Goal: Task Accomplishment & Management: Use online tool/utility

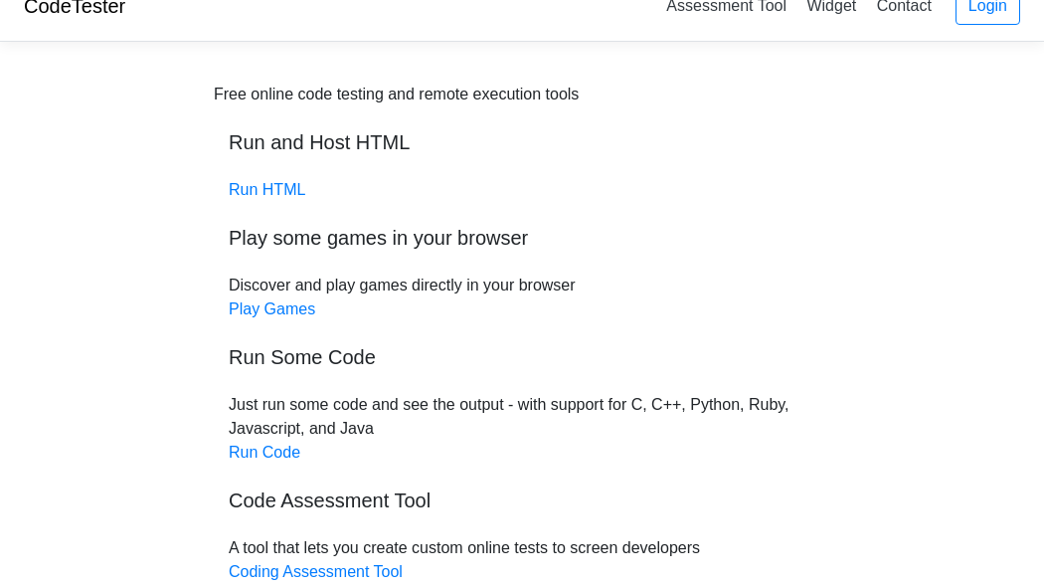
scroll to position [29, 0]
click at [249, 187] on link "Run HTML" at bounding box center [267, 189] width 77 height 17
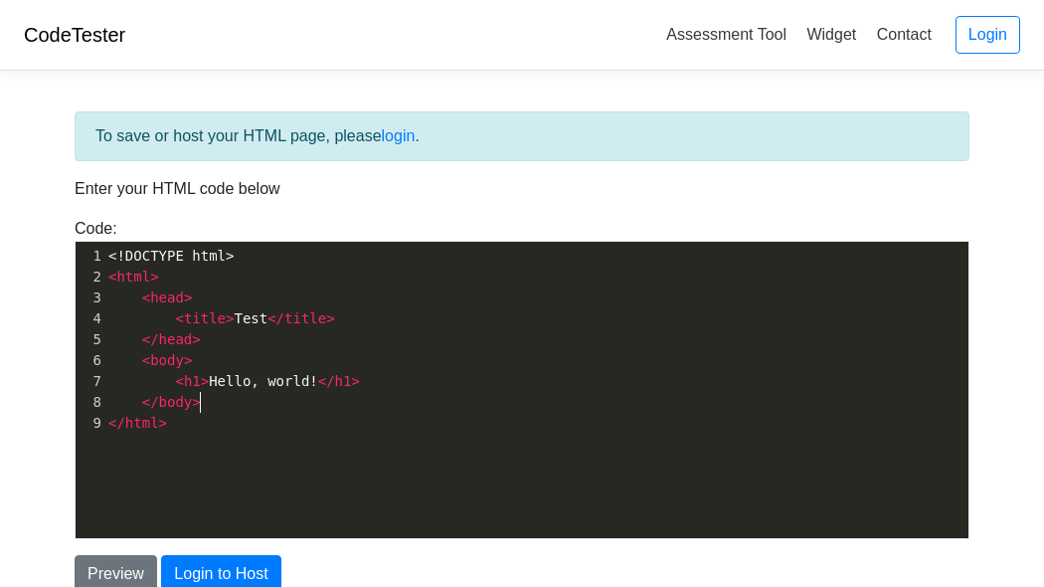
scroll to position [6, 0]
click at [309, 397] on pre "</ body >" at bounding box center [536, 402] width 864 height 21
click at [366, 372] on pre "< h1 > Hello, world! </ h1 >" at bounding box center [536, 381] width 864 height 21
click at [266, 425] on div "​ x 1 <!DOCTYPE html> 2 < html > 3 < head > 4 < title > Test </ title > 5 </ he…" at bounding box center [537, 405] width 923 height 326
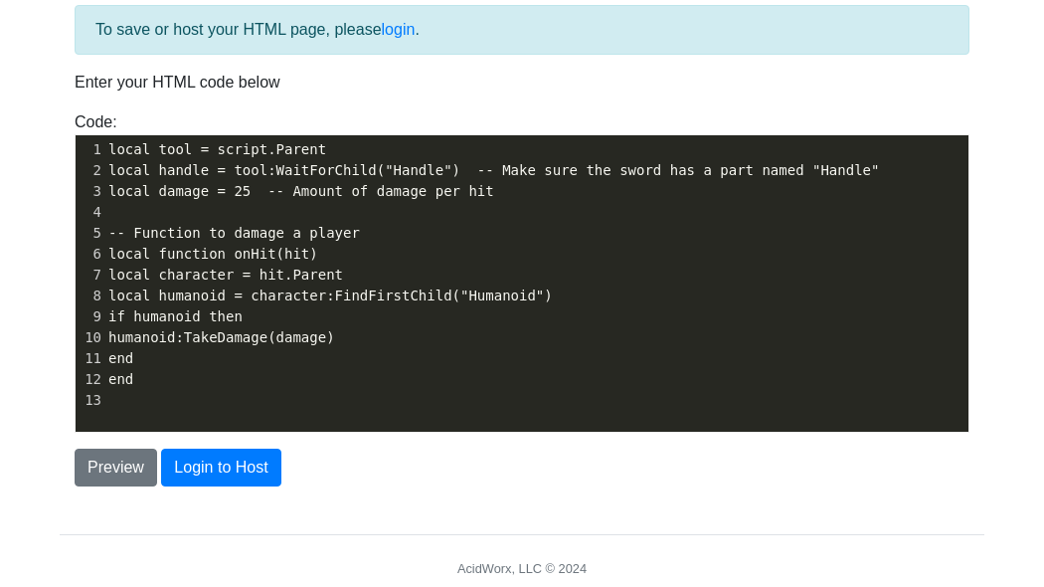
scroll to position [121, 0]
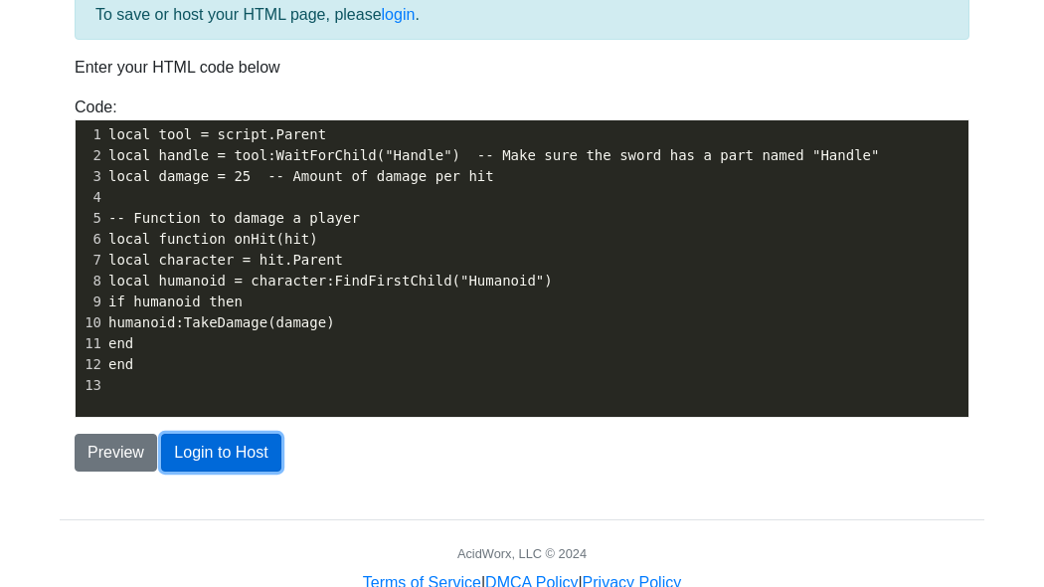
click at [224, 455] on button "Login to Host" at bounding box center [220, 453] width 119 height 38
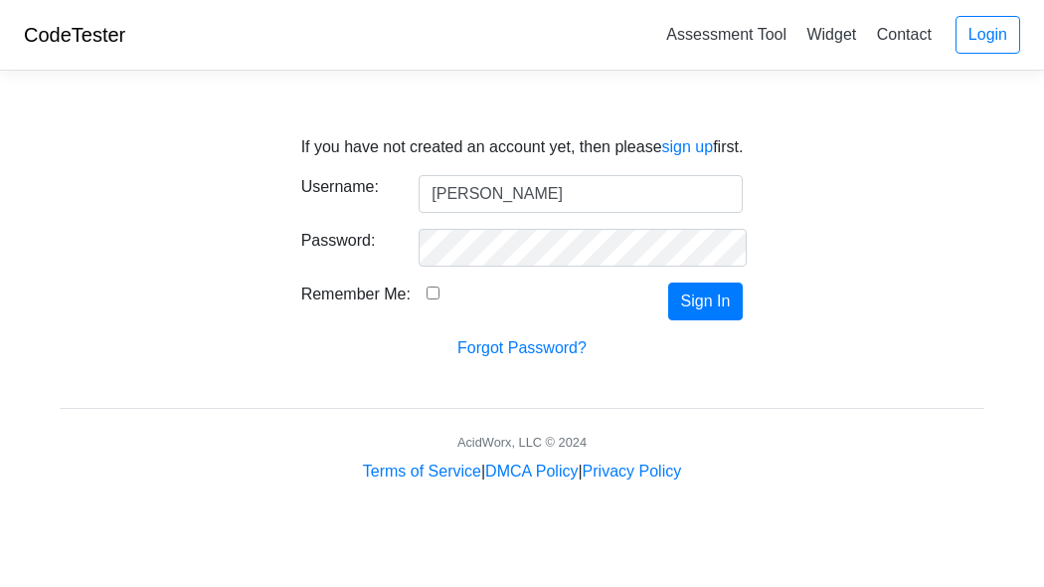
type input "emerson"
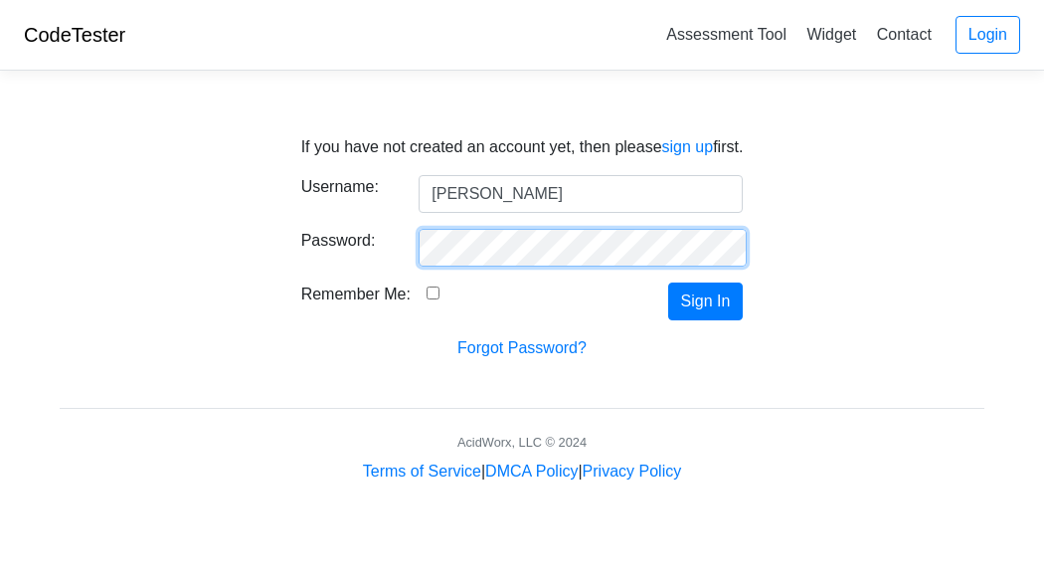
click at [668, 282] on button "Sign In" at bounding box center [706, 301] width 76 height 38
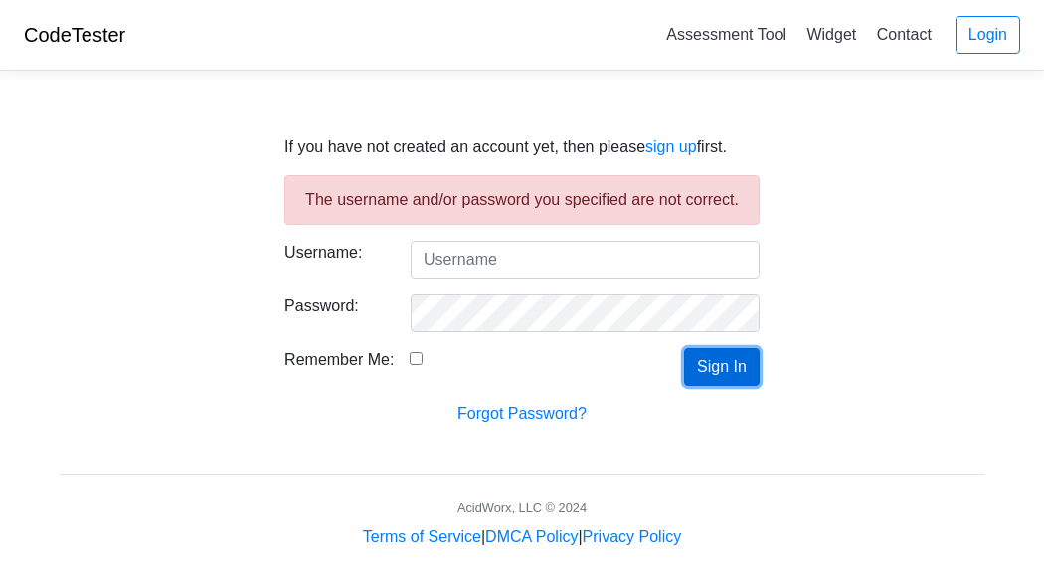
click at [726, 381] on button "Sign In" at bounding box center [722, 367] width 76 height 38
click at [388, 370] on div "Remember Me:" at bounding box center [395, 367] width 253 height 38
click at [402, 356] on div "Remember Me:" at bounding box center [395, 367] width 253 height 38
click at [680, 150] on link "sign up" at bounding box center [671, 146] width 52 height 17
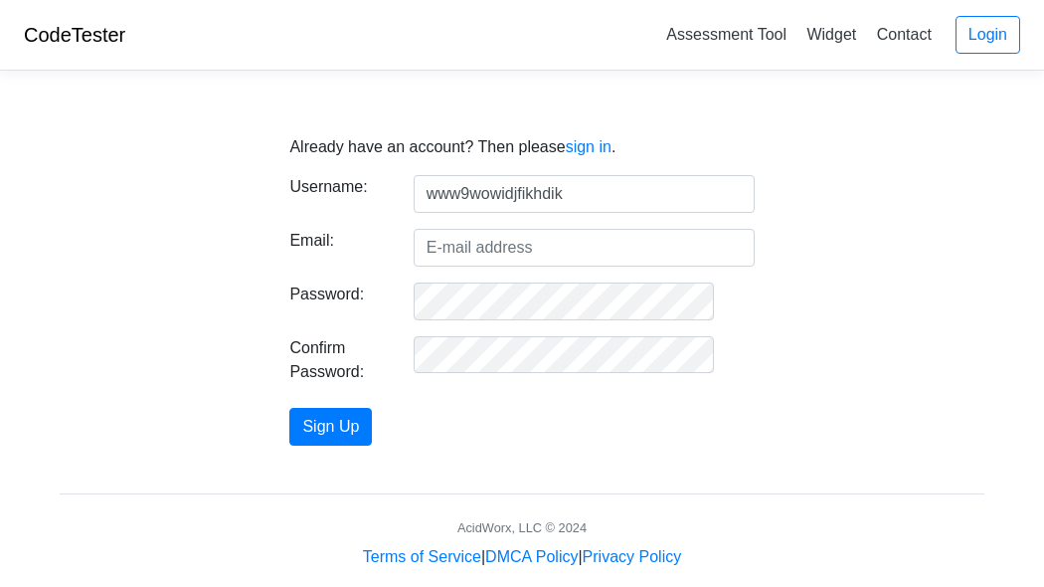
type input "www9wowidjfikhdik"
click at [289, 408] on button "Sign Up" at bounding box center [330, 427] width 83 height 38
